Goal: Task Accomplishment & Management: Use online tool/utility

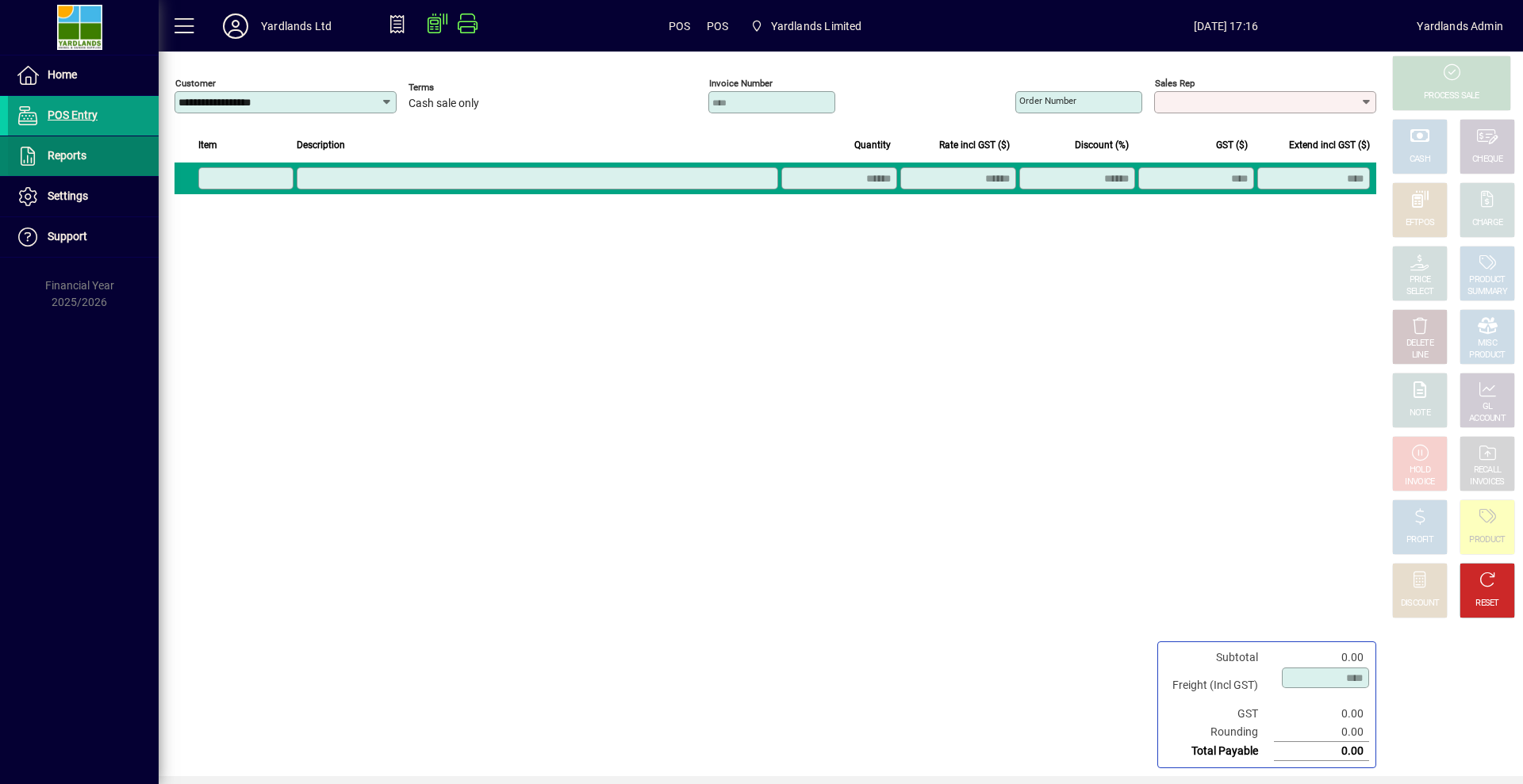
click at [74, 156] on span "Reports" at bounding box center [67, 156] width 39 height 13
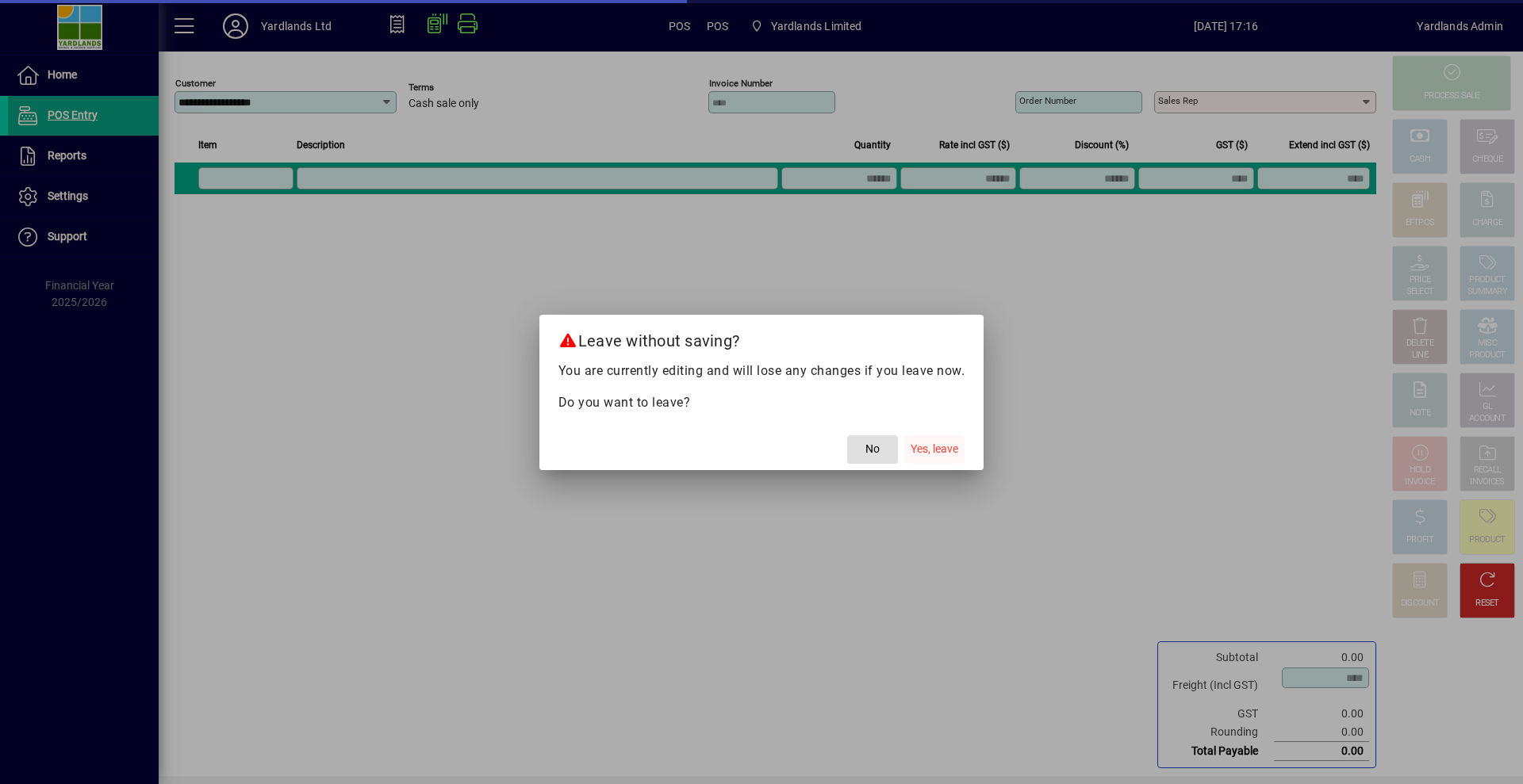
click at [938, 449] on span "Yes, leave" at bounding box center [934, 449] width 48 height 16
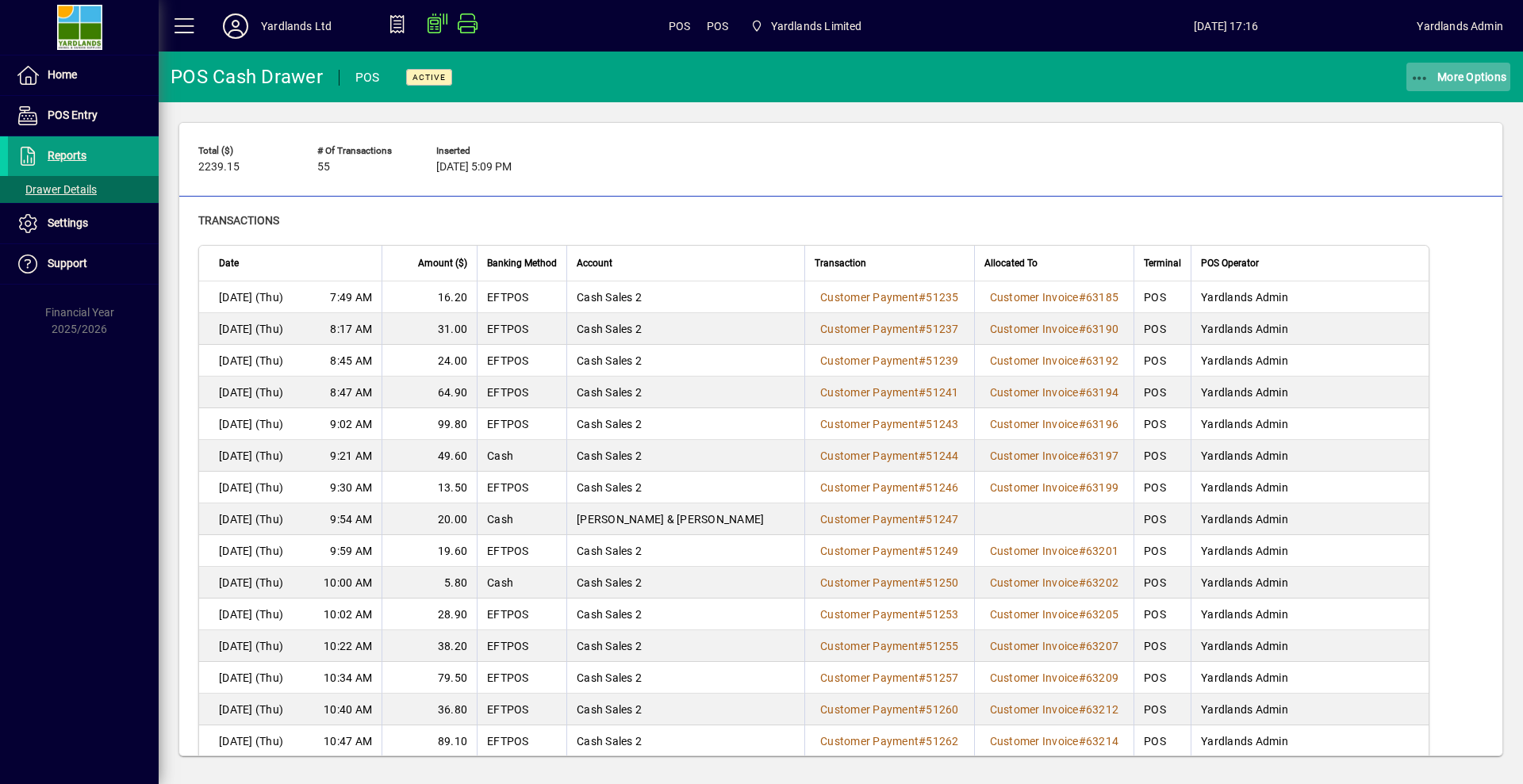
click at [1417, 77] on icon "button" at bounding box center [1420, 78] width 20 height 16
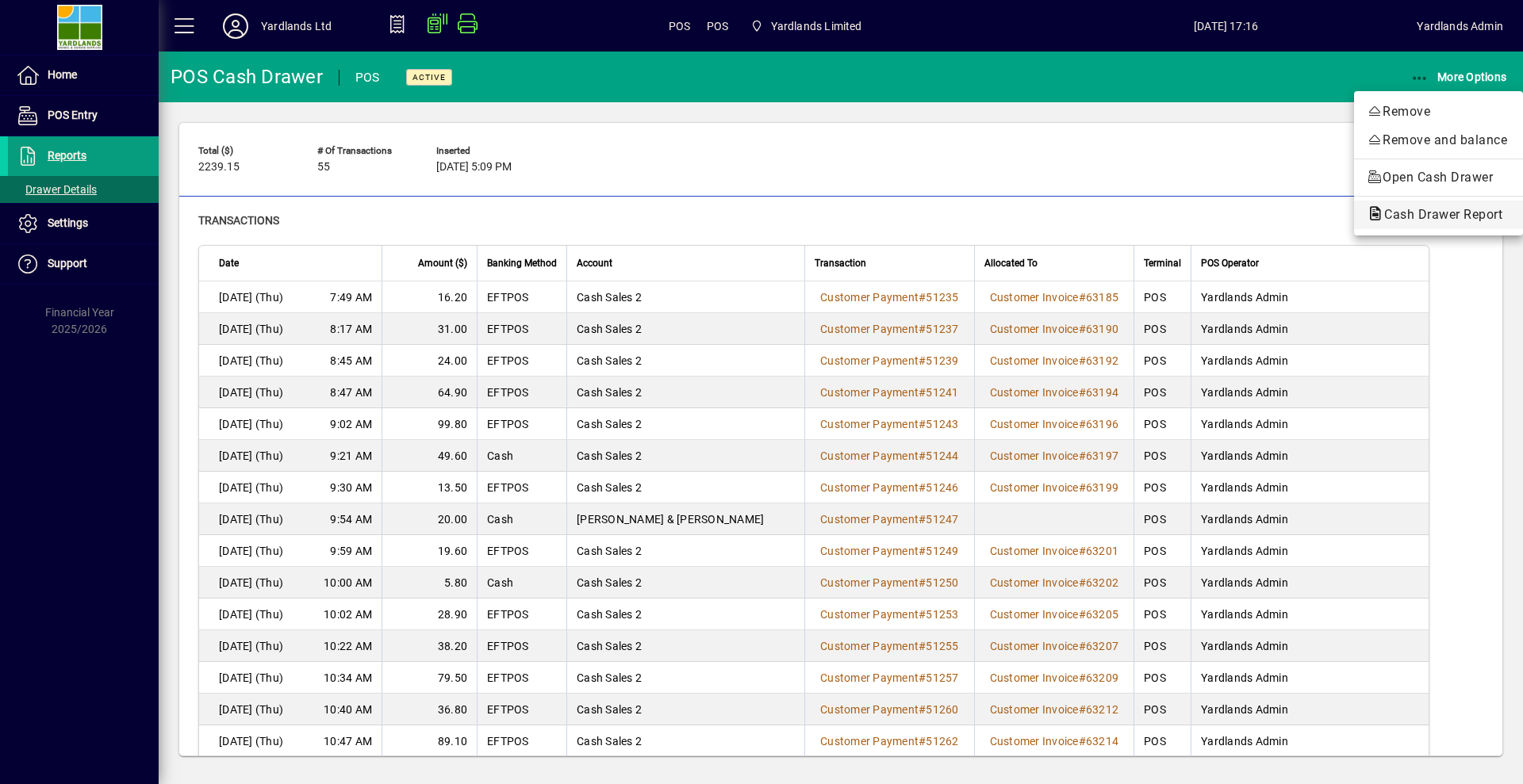
click at [1403, 212] on span "Cash Drawer Report" at bounding box center [1437, 214] width 143 height 15
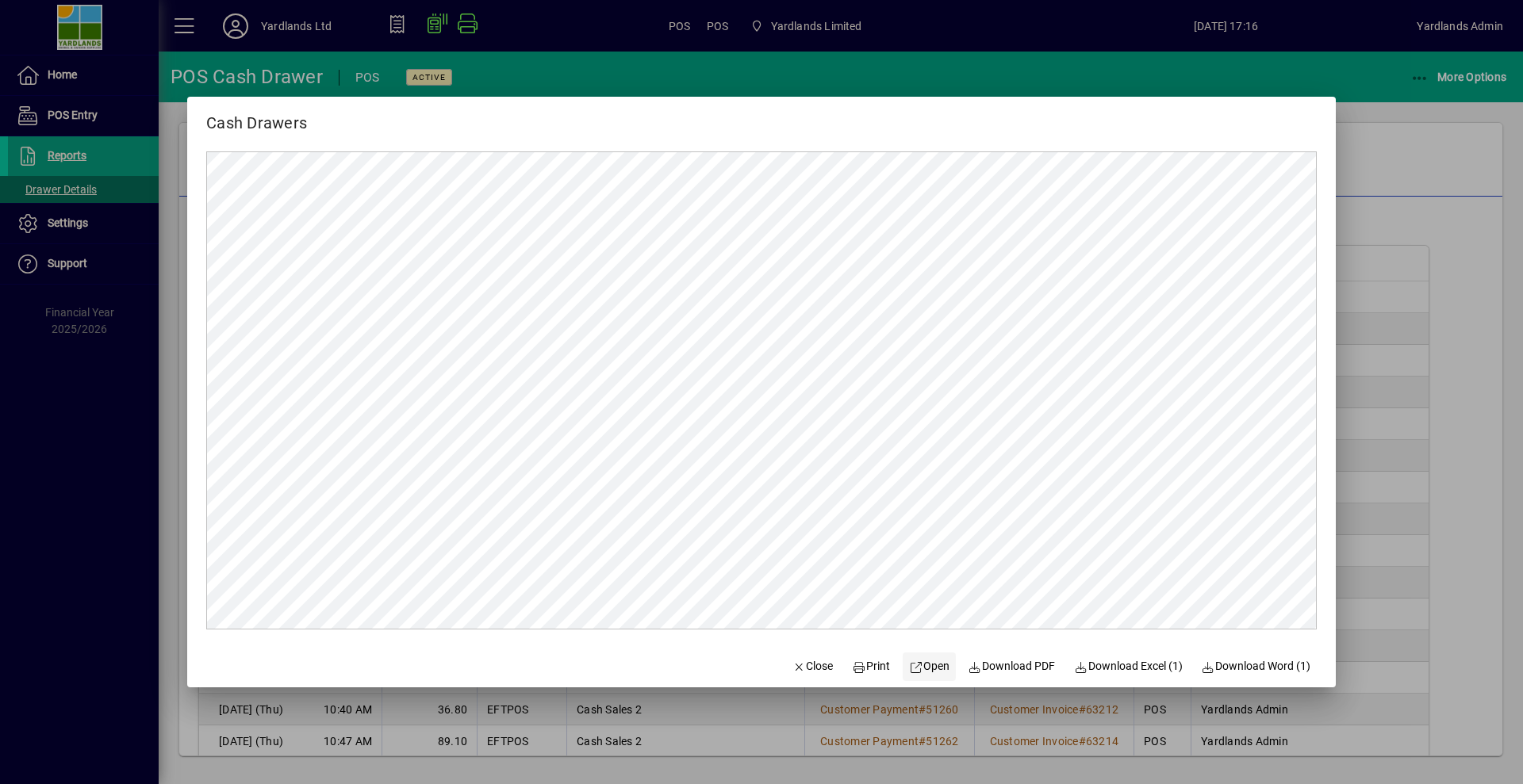
click at [925, 661] on span "Open" at bounding box center [929, 666] width 41 height 16
click at [1373, 116] on div at bounding box center [761, 392] width 1523 height 784
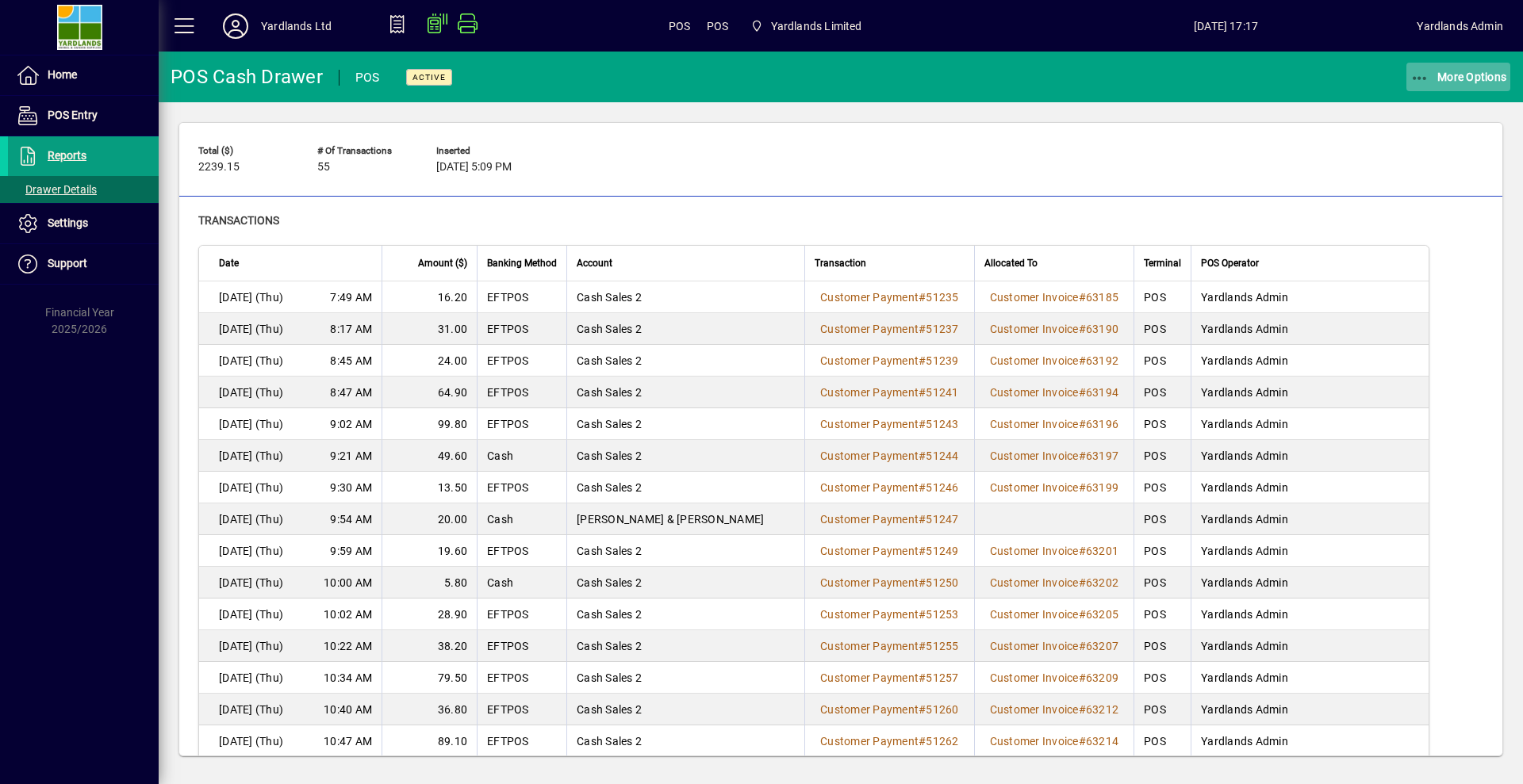
click at [1411, 77] on icon "button" at bounding box center [1420, 78] width 20 height 16
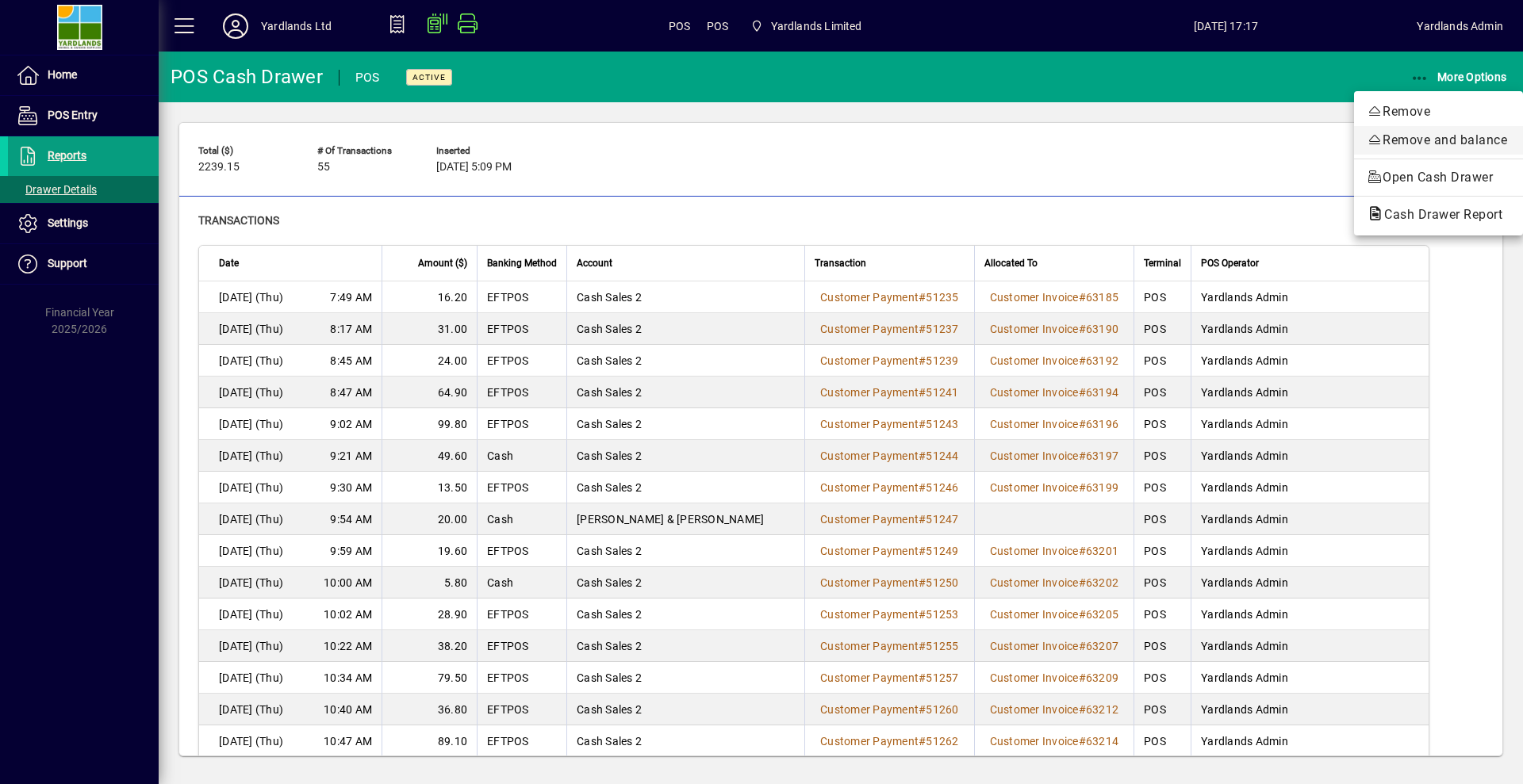
click at [1398, 147] on span "Remove and balance" at bounding box center [1437, 140] width 143 height 19
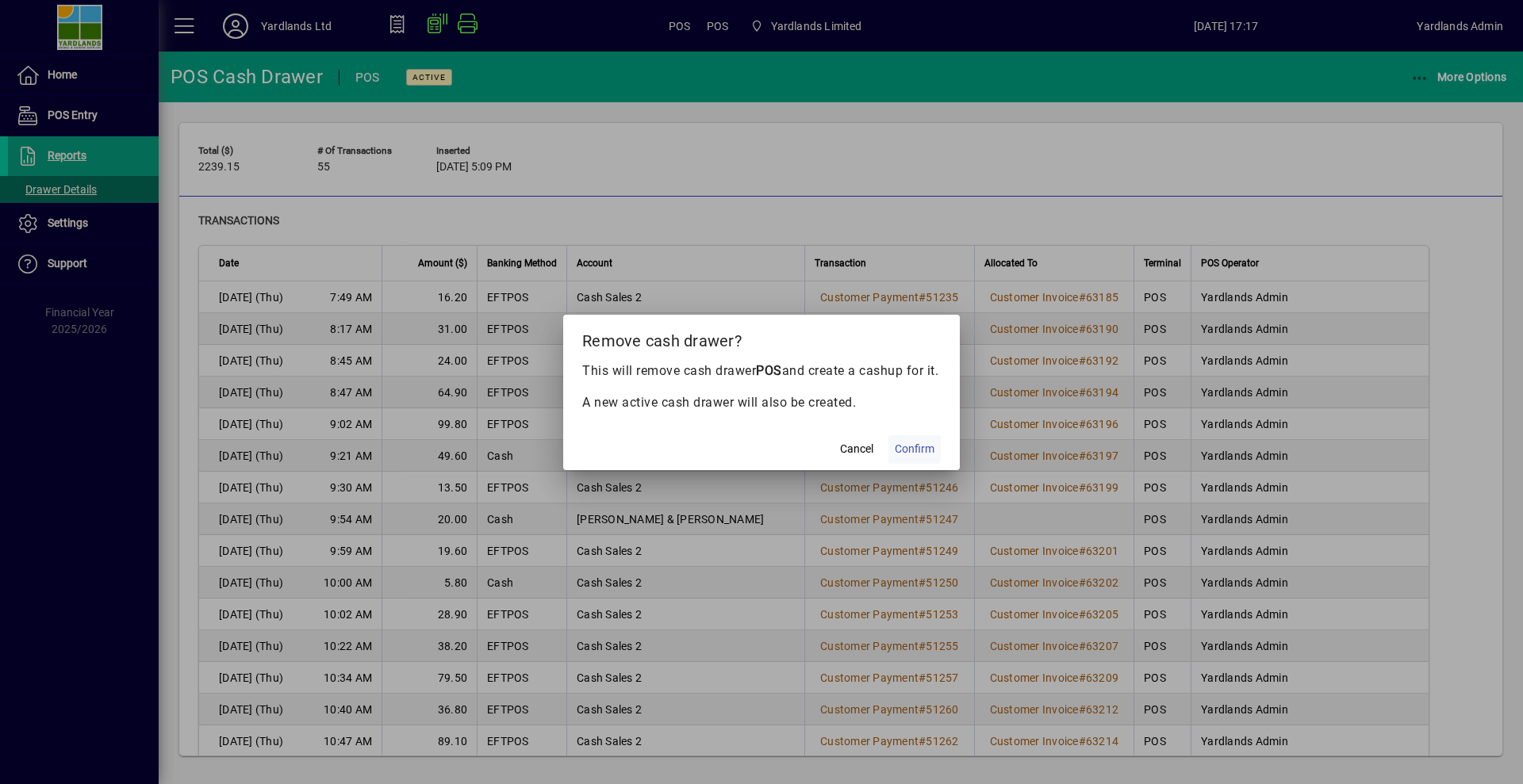
click at [909, 457] on span "Confirm" at bounding box center [914, 449] width 40 height 16
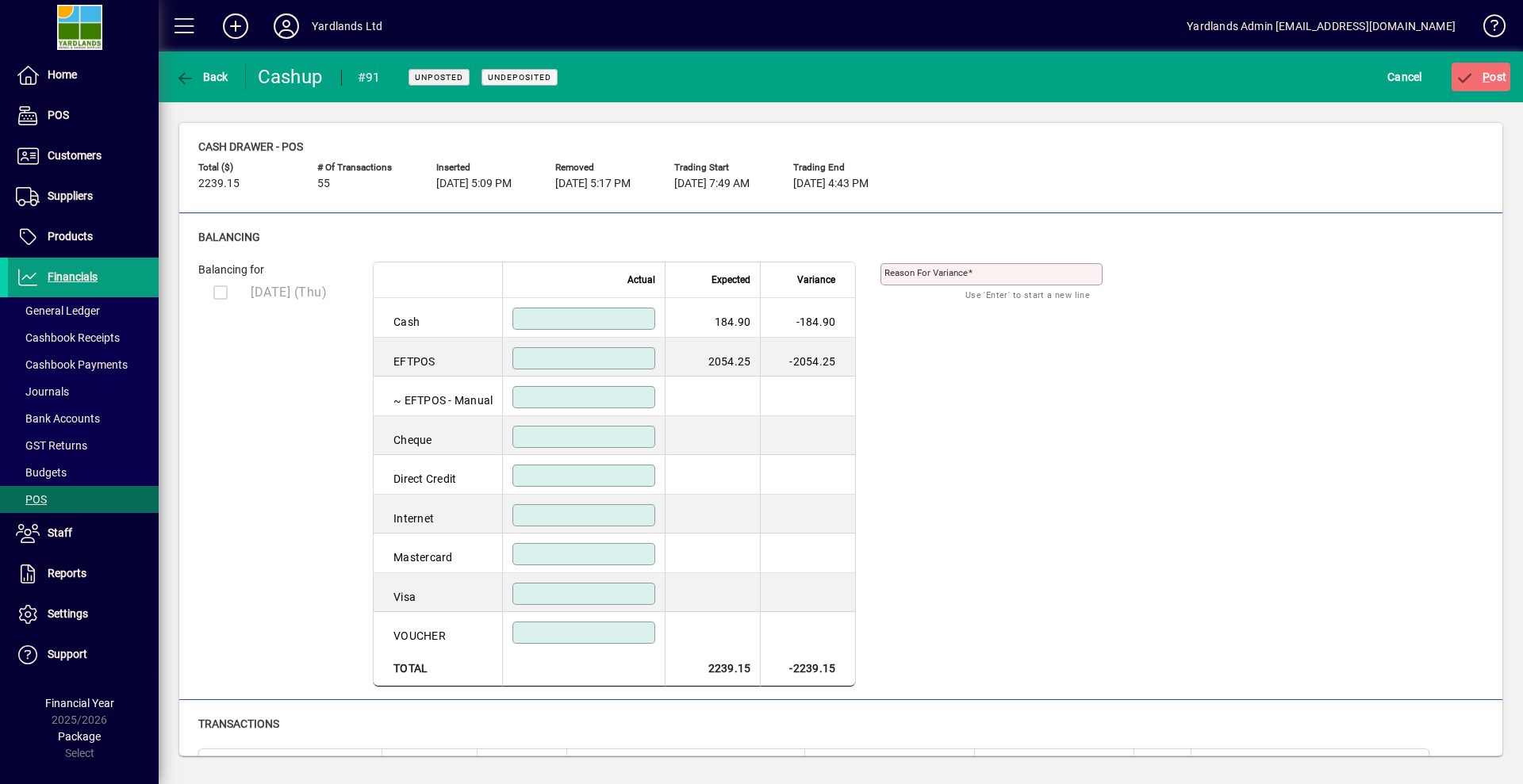
click at [554, 322] on input at bounding box center [585, 319] width 138 height 13
type input "******"
click at [654, 360] on input at bounding box center [585, 358] width 138 height 13
type input "*******"
click at [1464, 80] on icon "submit" at bounding box center [1465, 78] width 20 height 16
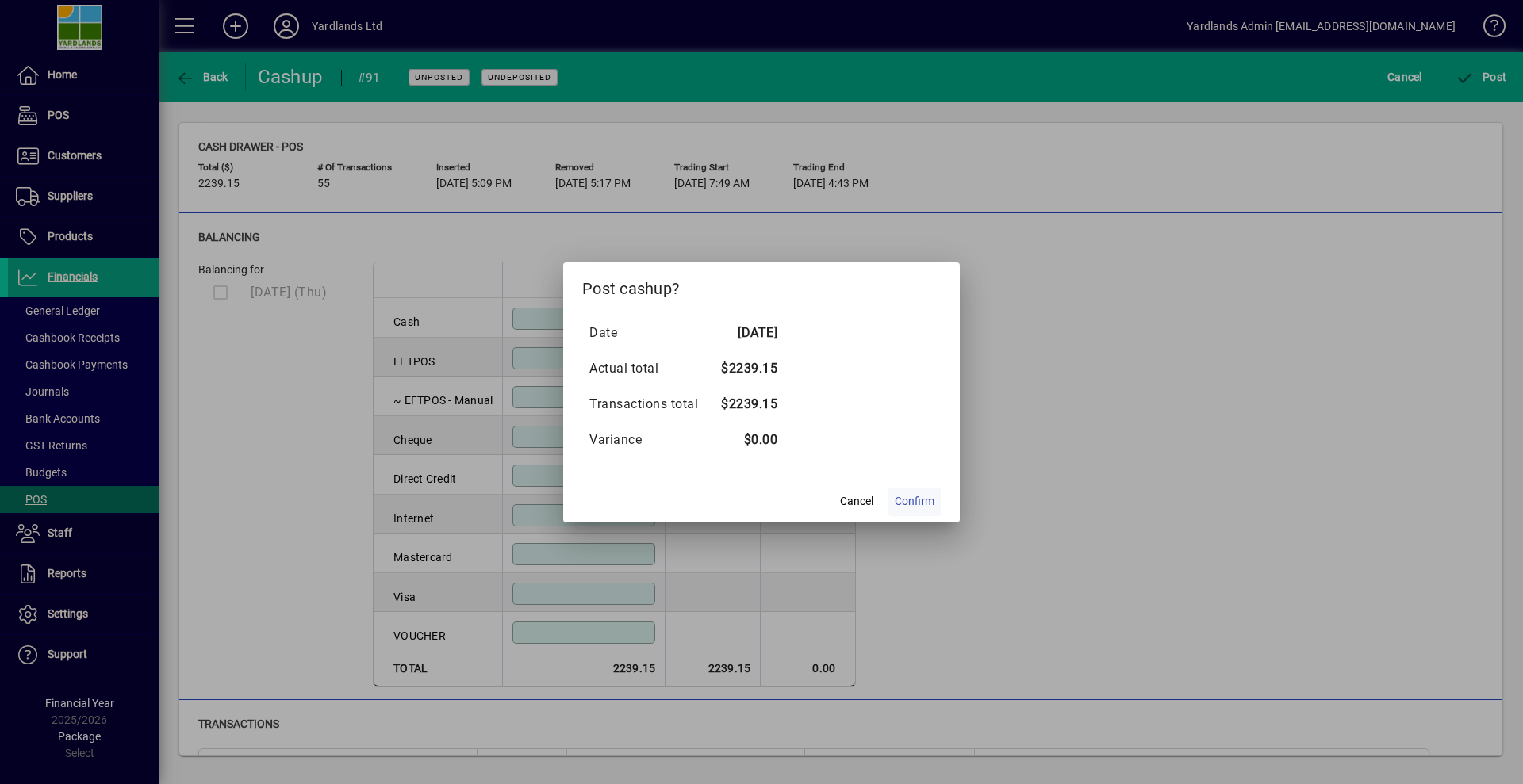
click at [926, 500] on span "Confirm" at bounding box center [914, 501] width 40 height 16
